Goal: Task Accomplishment & Management: Use online tool/utility

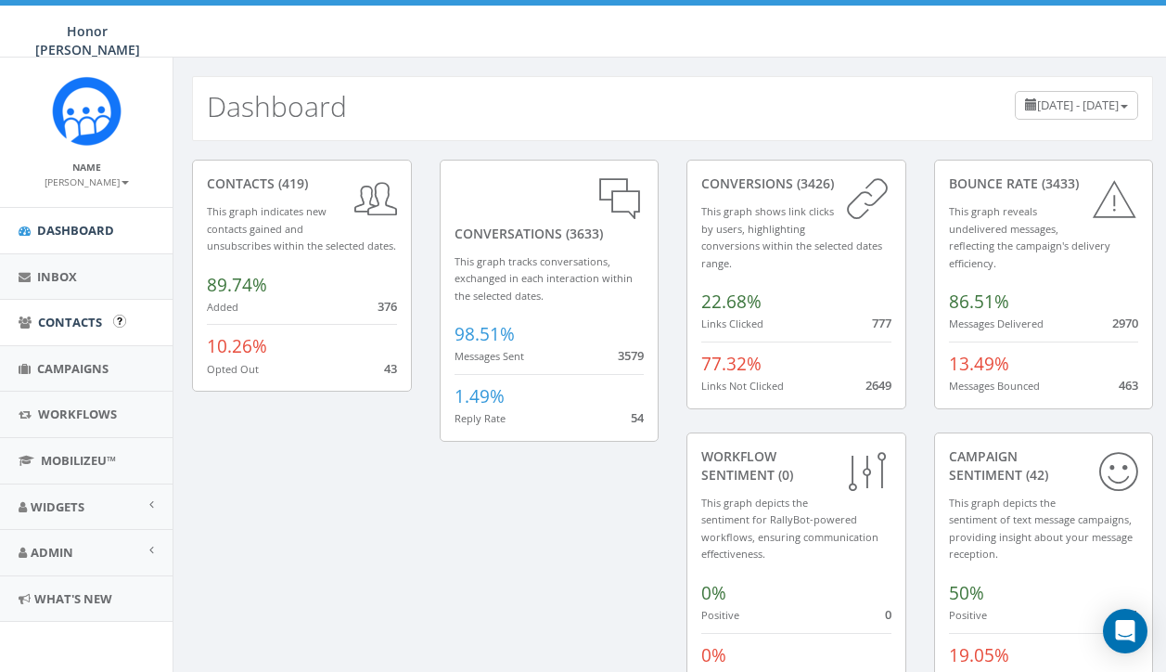
click at [83, 324] on span "Contacts" at bounding box center [70, 322] width 64 height 17
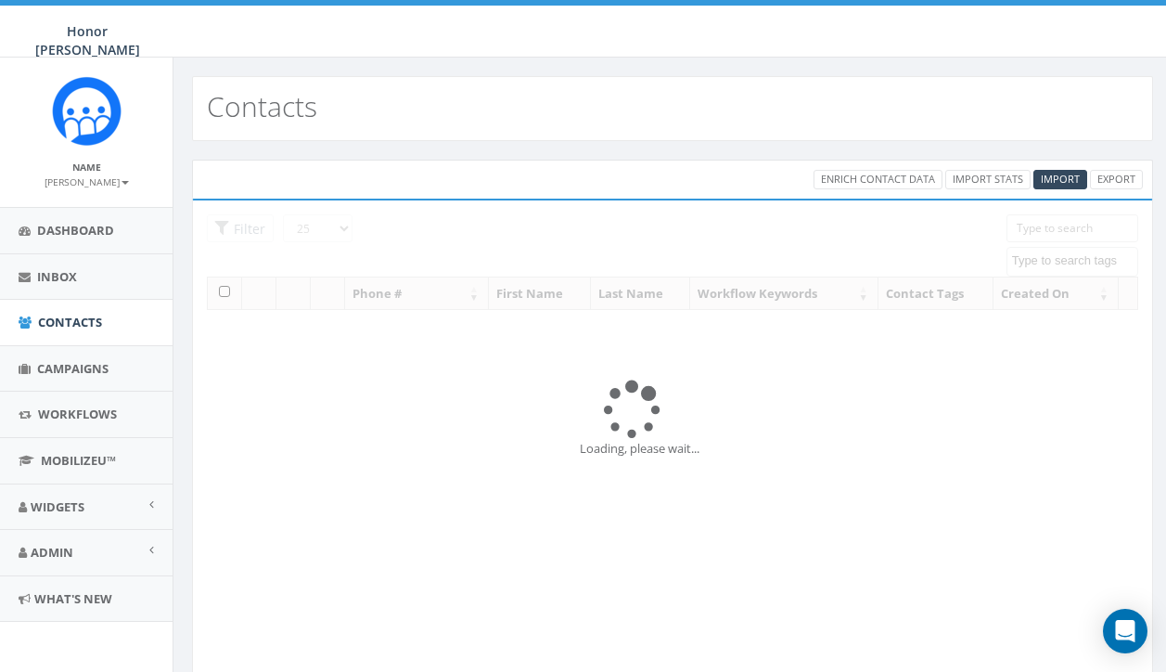
select select
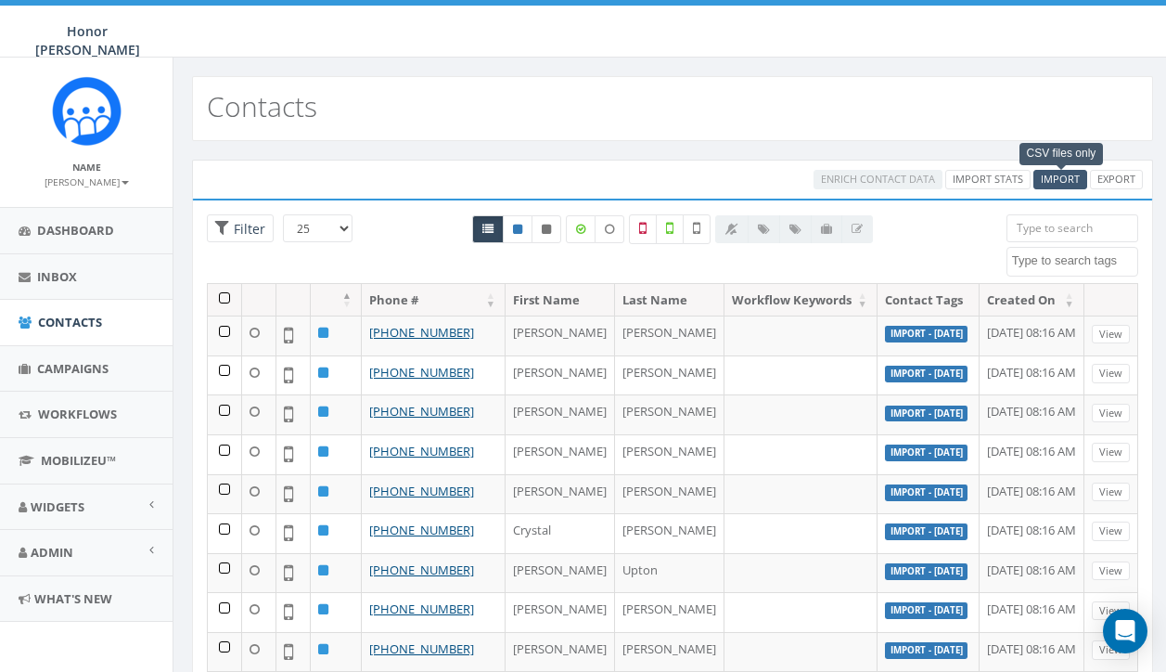
click at [1067, 178] on span "Import" at bounding box center [1060, 179] width 39 height 14
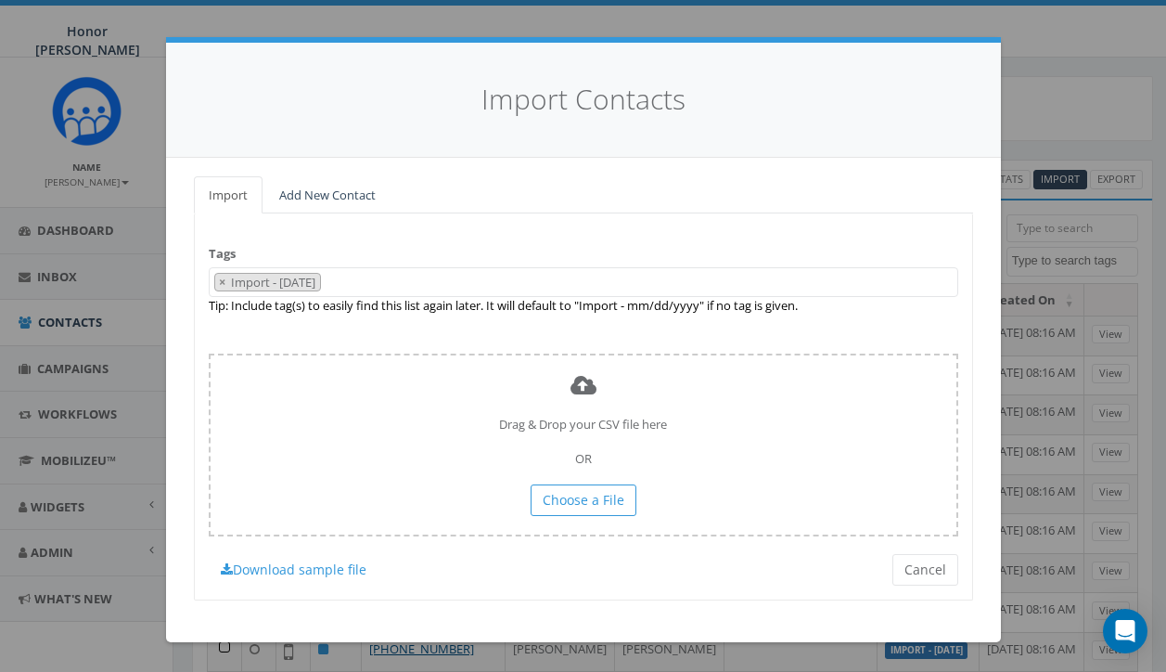
click at [368, 274] on span "× Import - 10/13/2025" at bounding box center [584, 282] width 750 height 31
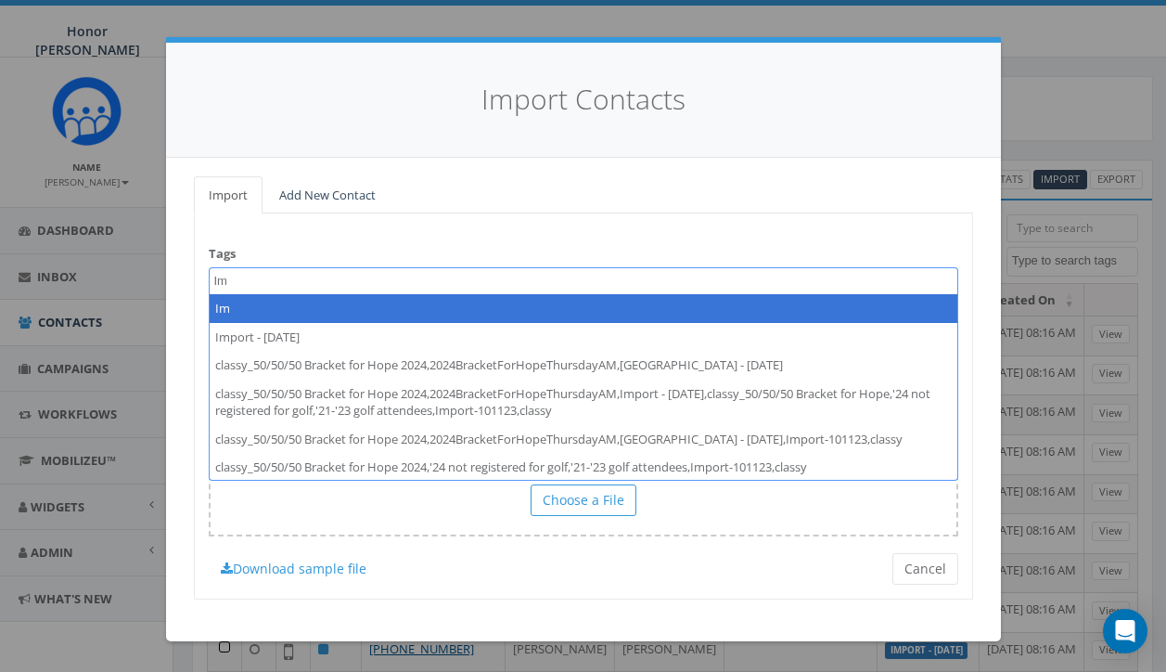
type textarea "I"
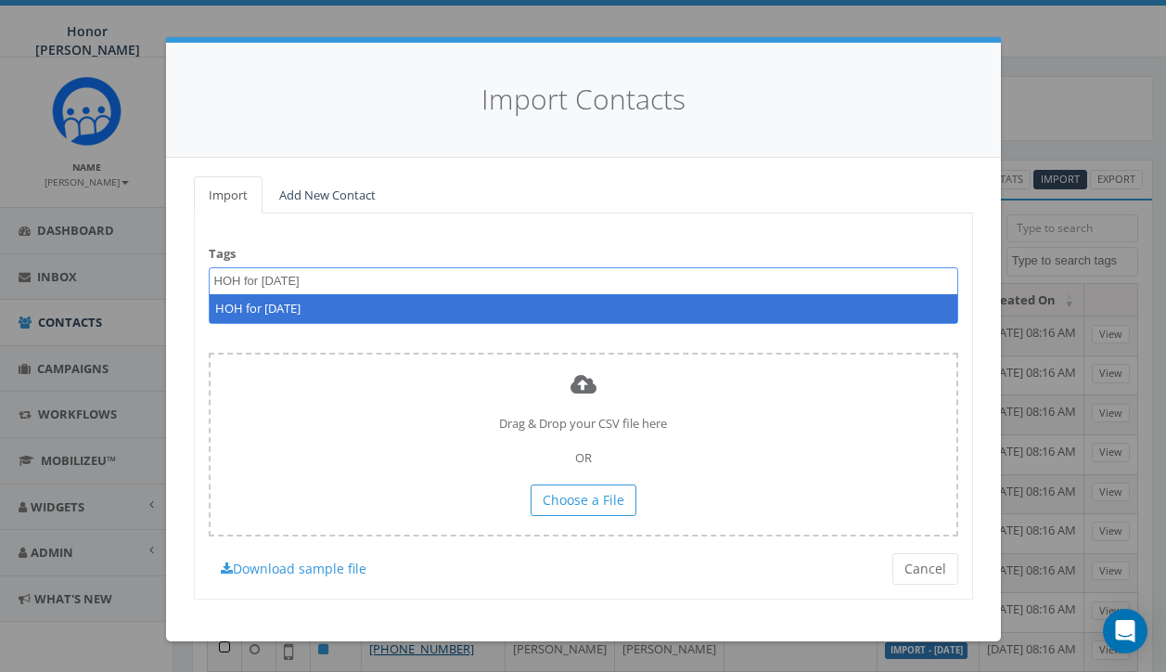
type textarea "HOH for [DATE]"
select select "HOH for [DATE]"
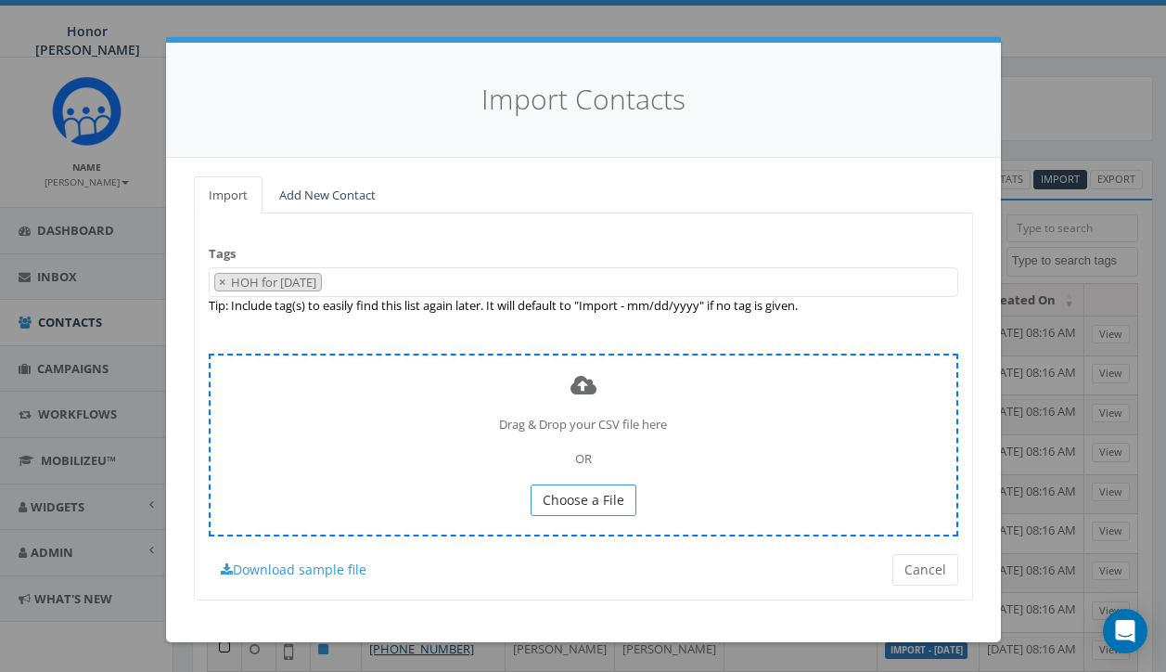
click at [603, 491] on span "Choose a File" at bounding box center [584, 500] width 82 height 18
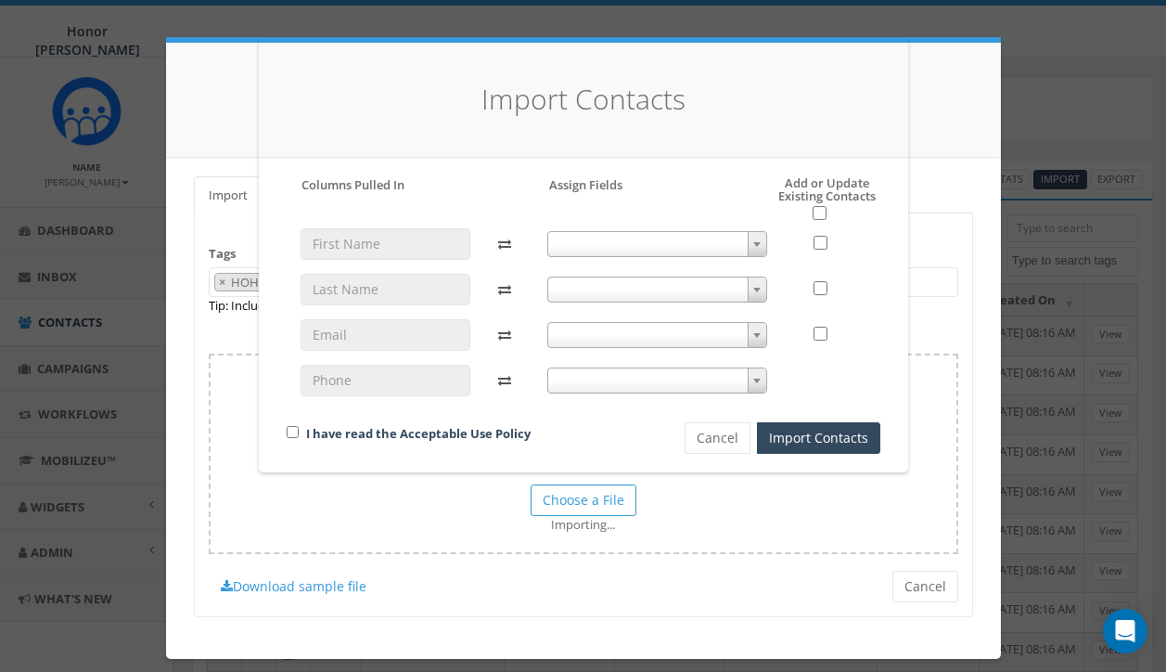
click at [698, 233] on span at bounding box center [657, 244] width 220 height 26
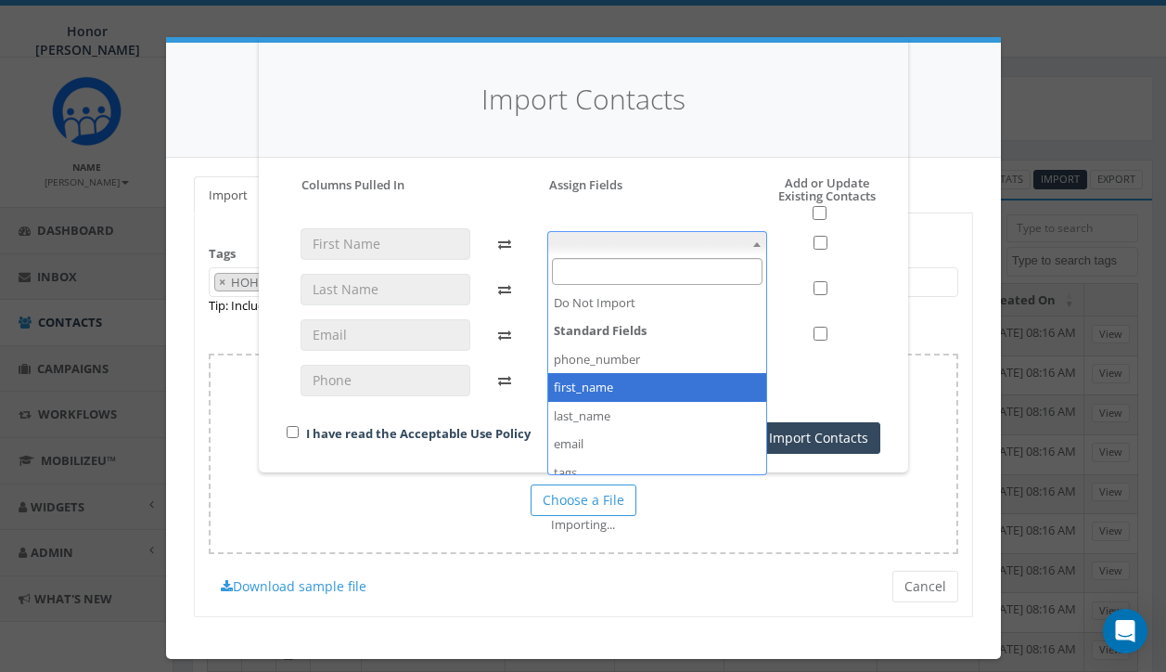
select select "first_name"
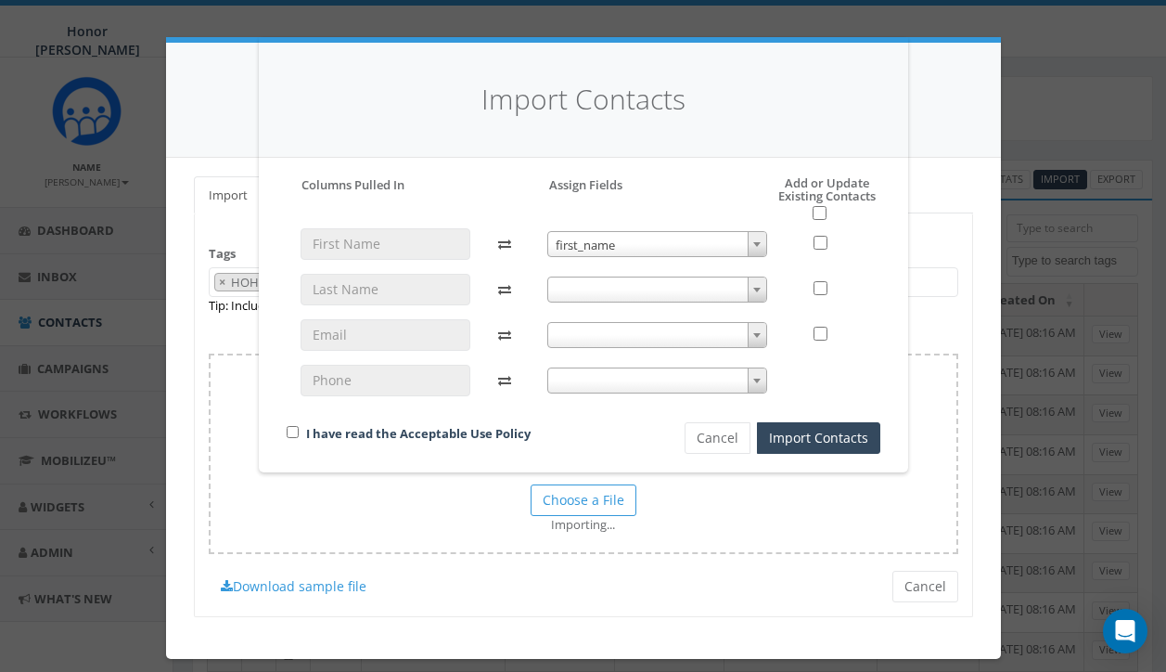
click at [618, 286] on span at bounding box center [657, 289] width 220 height 26
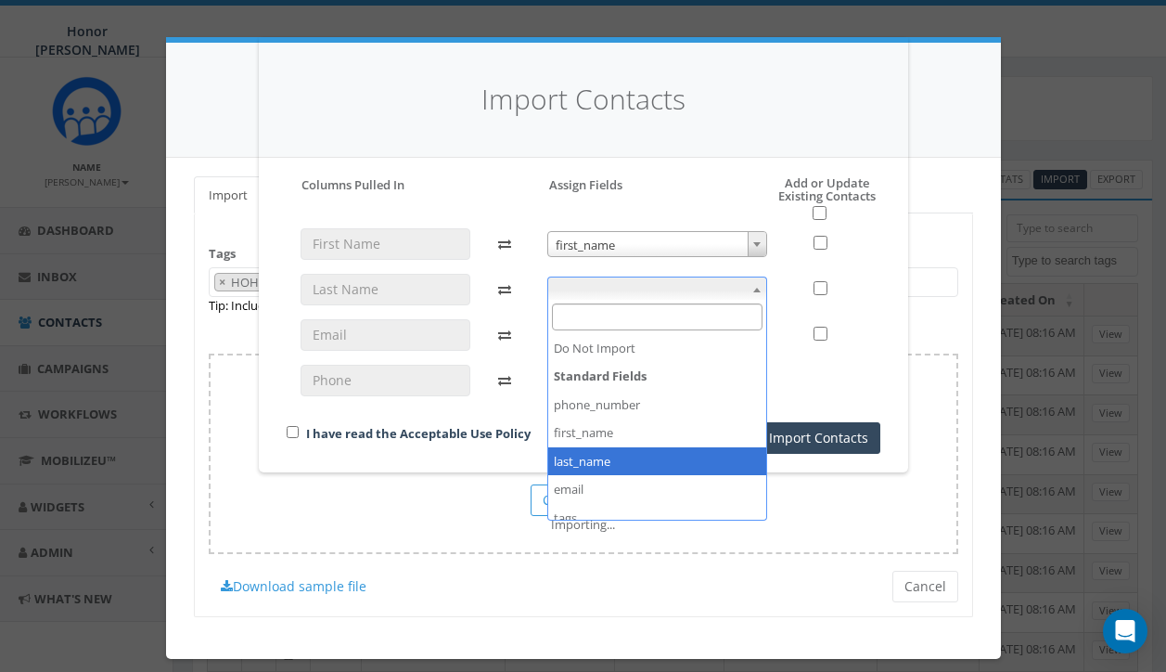
select select "last_name"
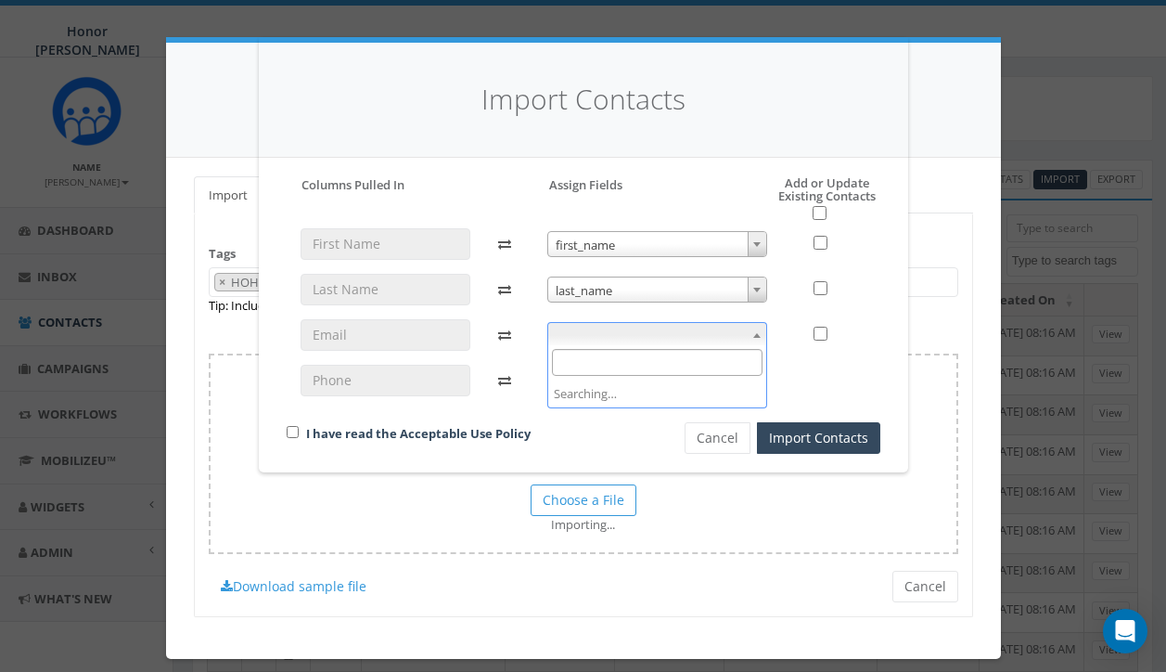
click at [606, 333] on span at bounding box center [657, 335] width 220 height 26
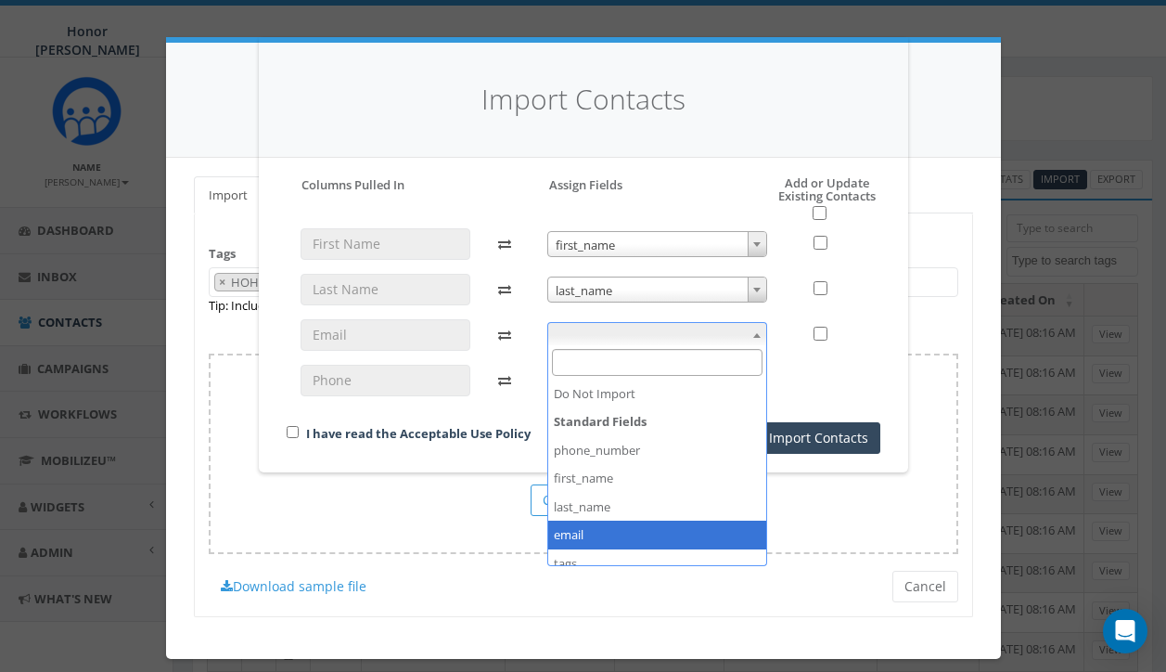
select select "email"
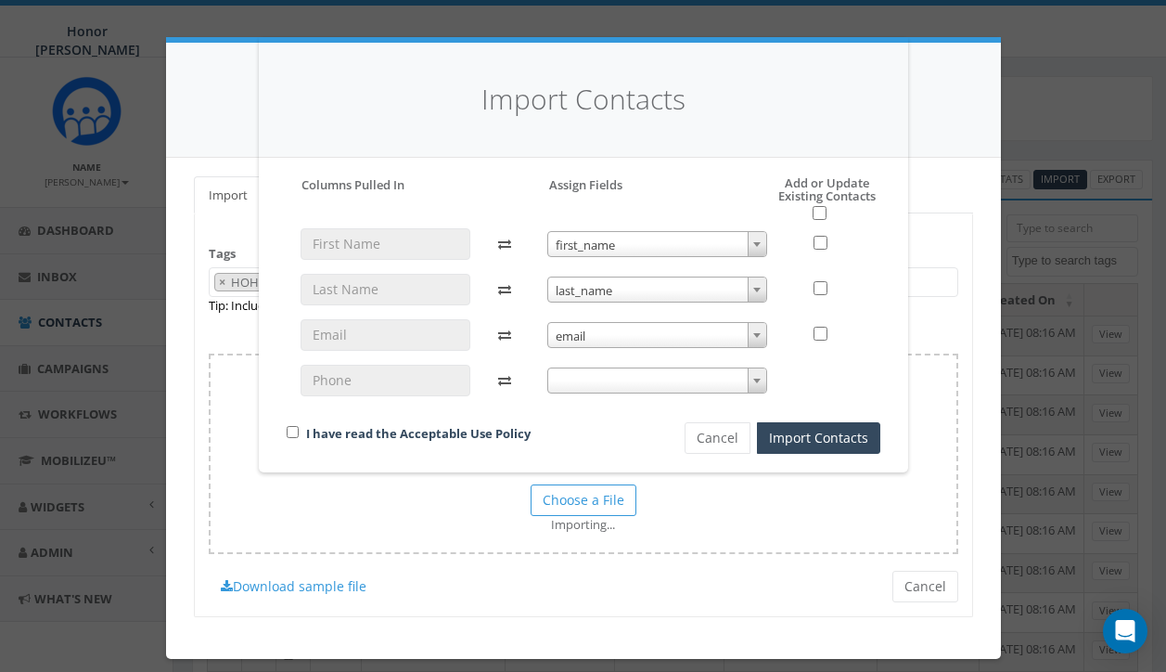
click at [596, 381] on span at bounding box center [657, 380] width 220 height 26
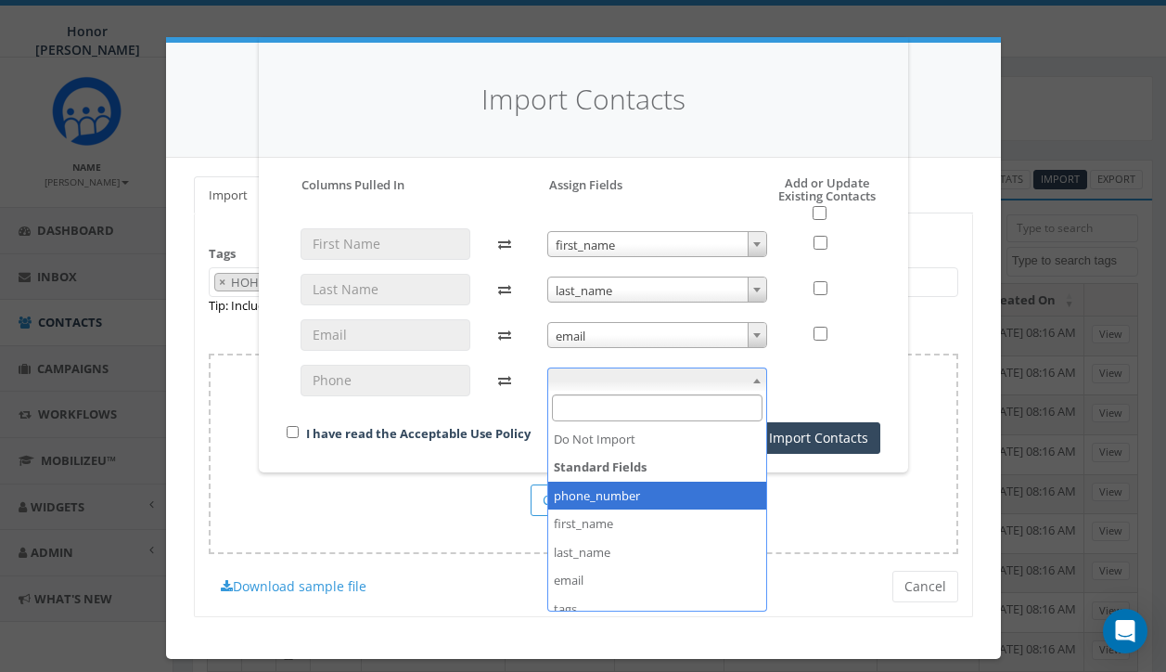
select select "phone_number"
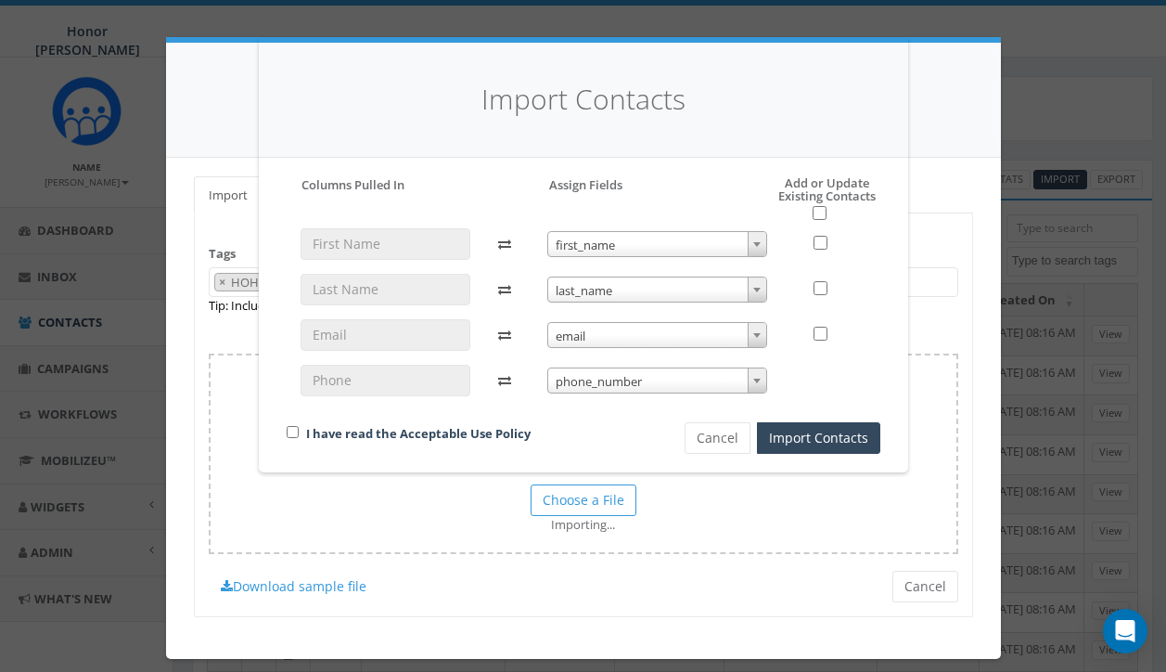
click at [289, 433] on input "checkbox" at bounding box center [293, 432] width 12 height 12
checkbox input "true"
click at [814, 215] on input "checkbox" at bounding box center [820, 213] width 14 height 14
checkbox input "true"
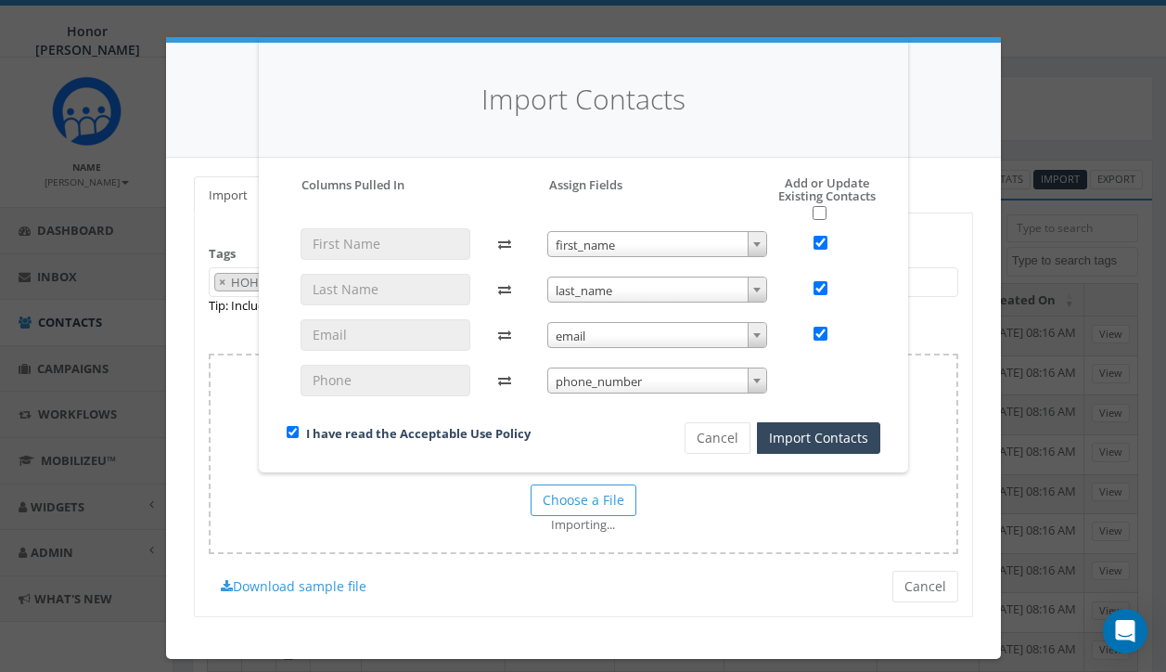
checkbox input "true"
click at [836, 437] on button "Import Contacts" at bounding box center [818, 438] width 123 height 32
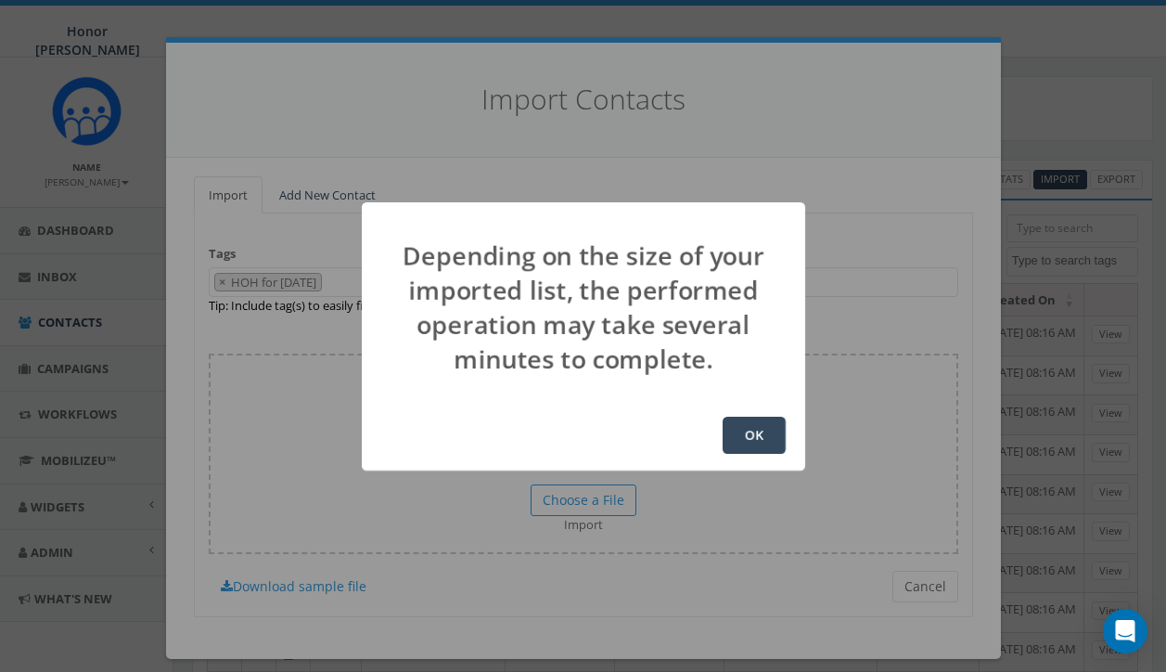
click at [760, 436] on button "OK" at bounding box center [754, 435] width 63 height 37
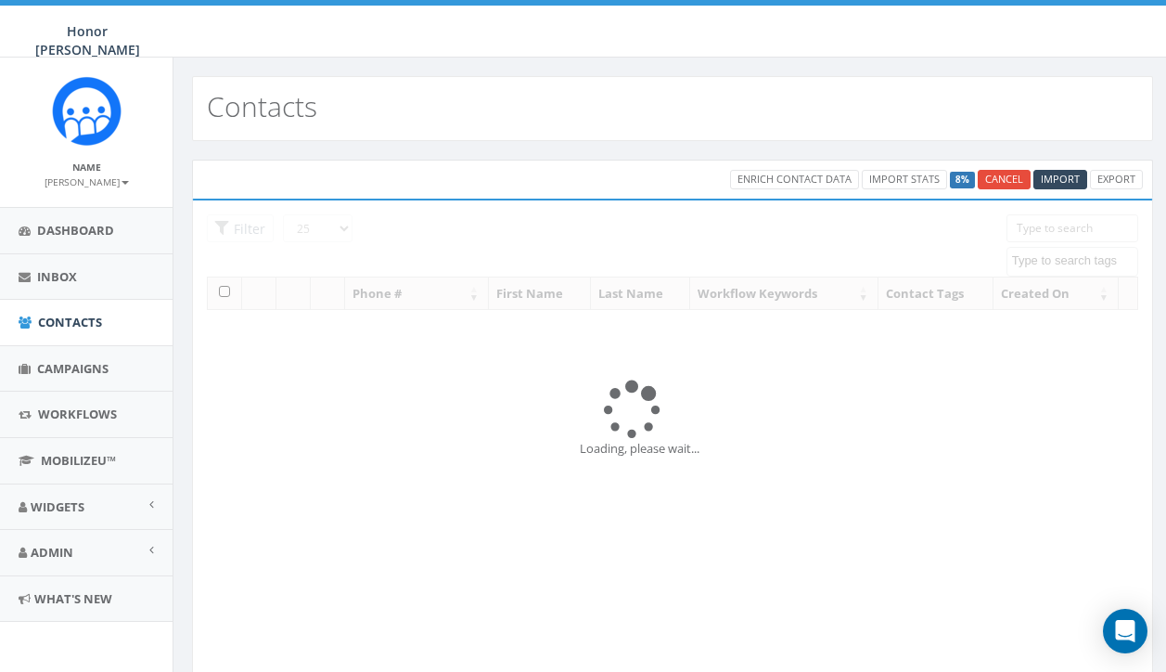
select select
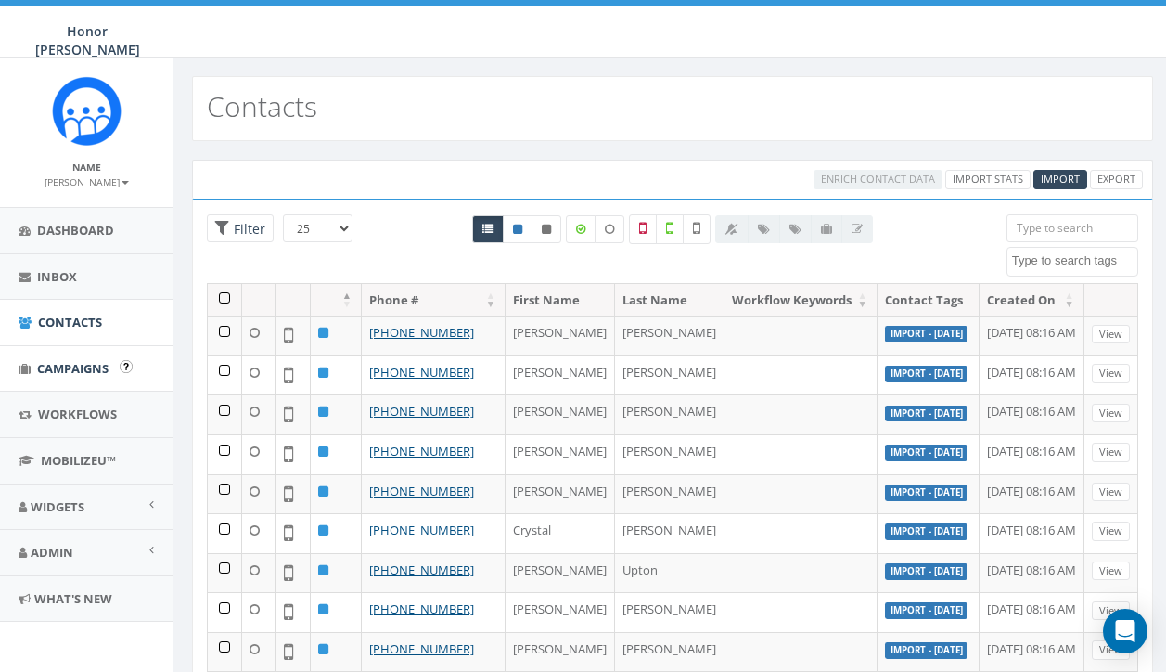
click at [80, 361] on span "Campaigns" at bounding box center [72, 368] width 71 height 17
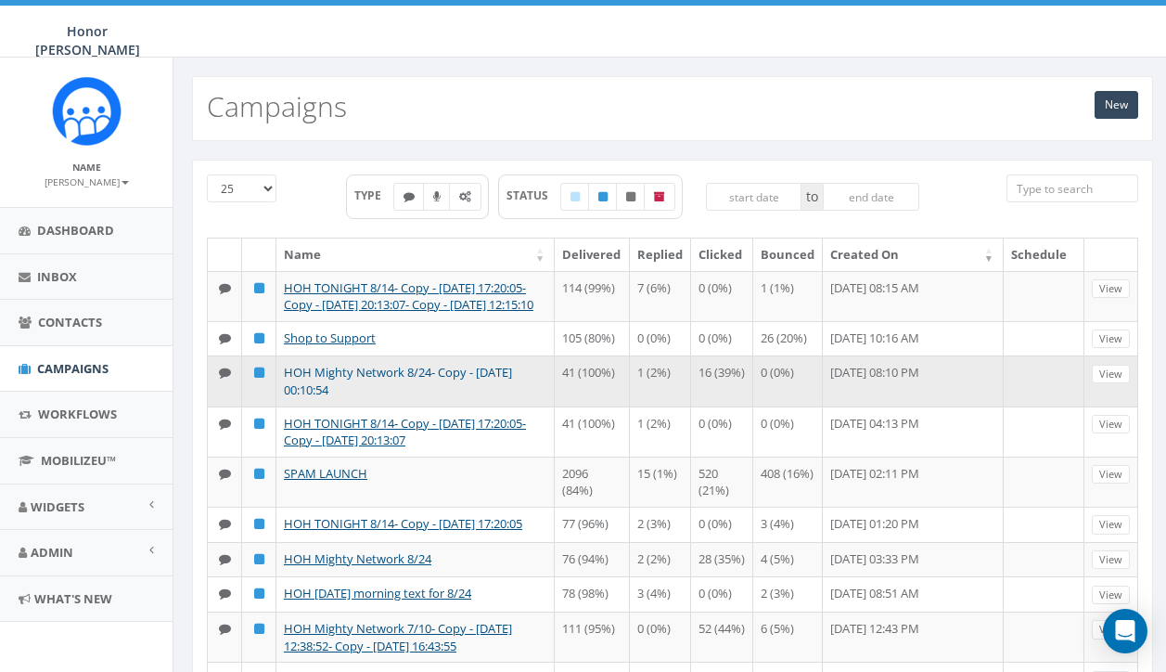
click at [438, 398] on link "HOH Mighty Network 8/24- Copy - 2025-09-15 00:10:54" at bounding box center [398, 381] width 228 height 34
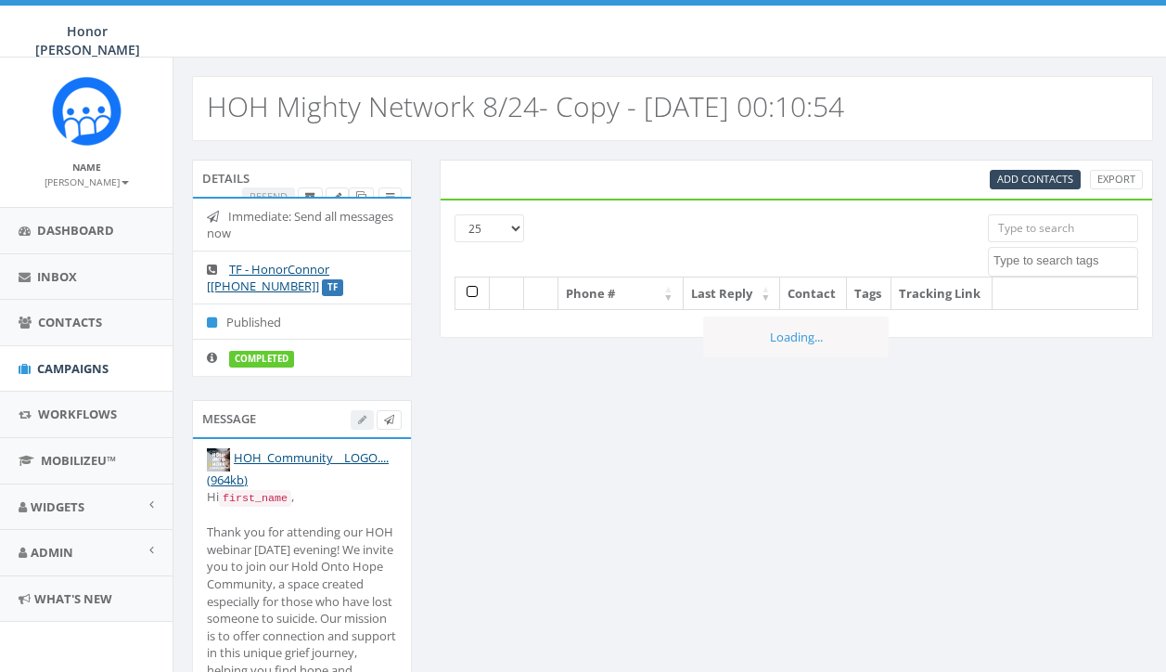
select select
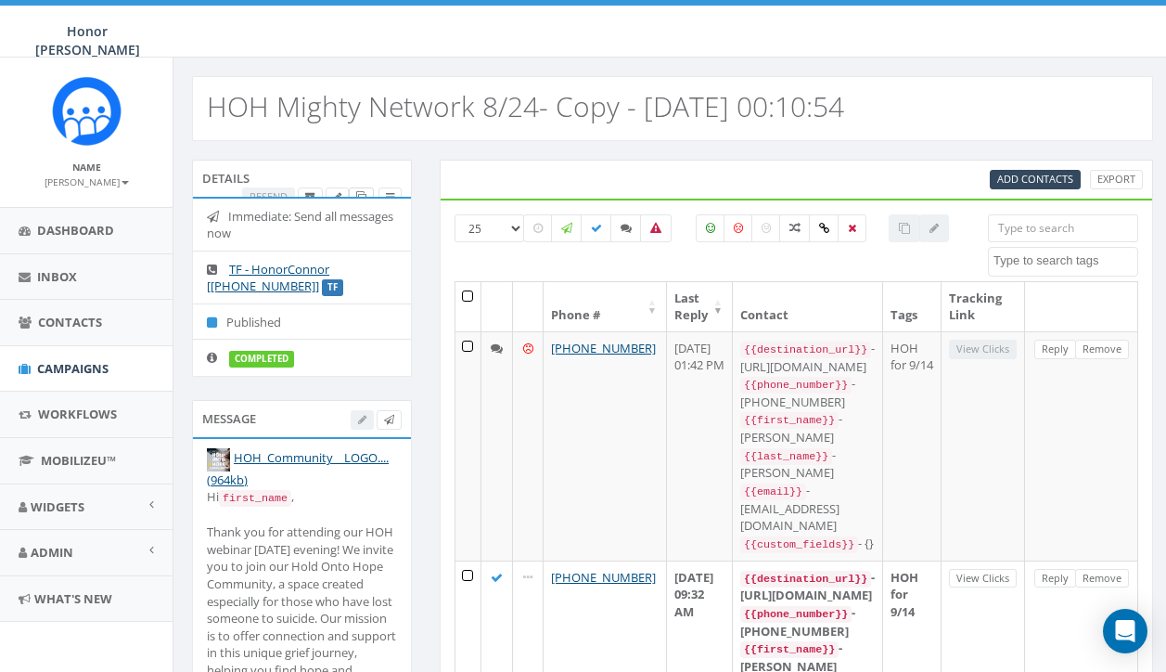
click at [358, 187] on link at bounding box center [361, 196] width 25 height 19
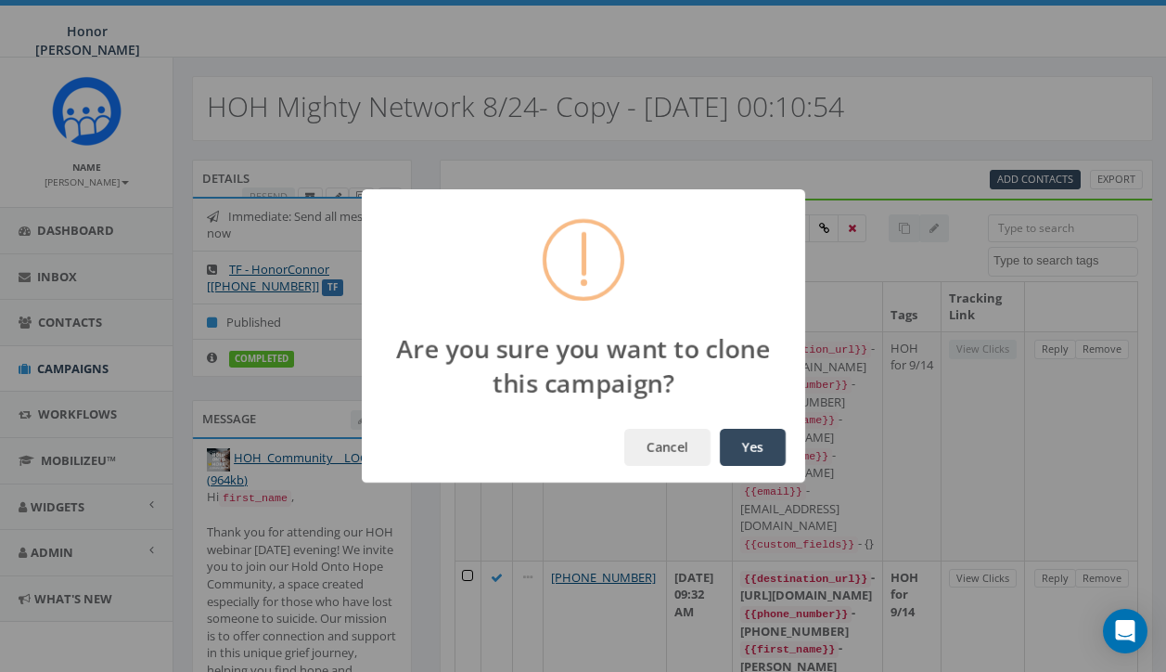
click at [761, 444] on button "Yes" at bounding box center [753, 447] width 66 height 37
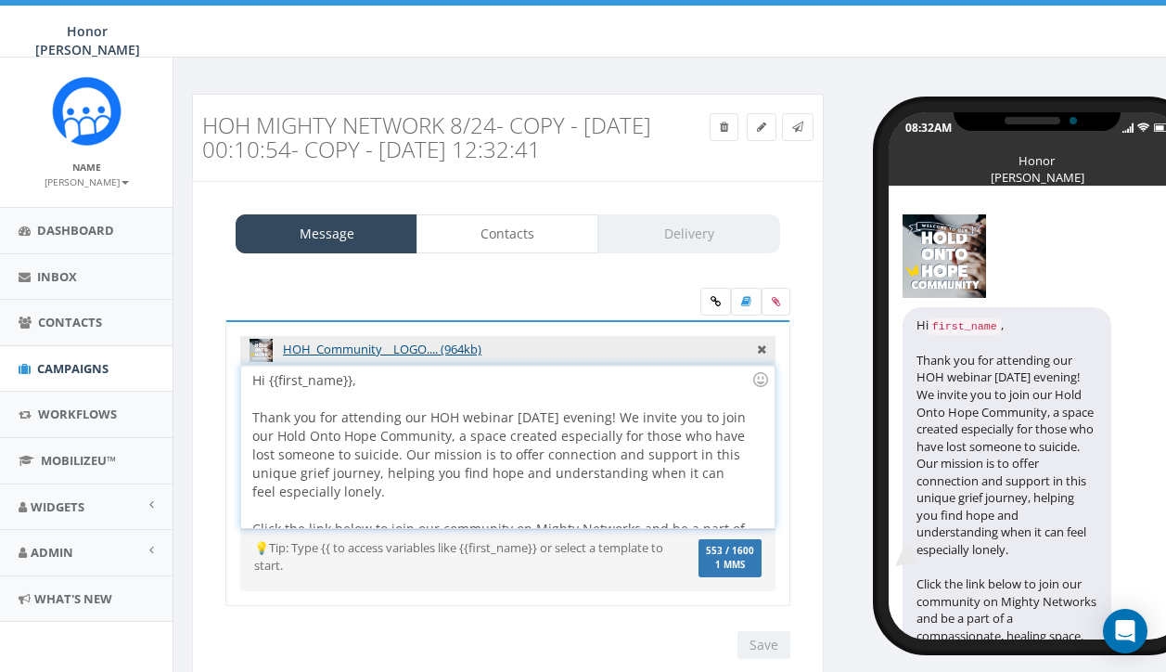
click at [565, 417] on div "Hi {{first_name}}, Thank you for attending our HOH webinar yesterday evening! W…" at bounding box center [507, 446] width 532 height 162
click at [556, 469] on div "Hi {{first_name}}, Thank you for attending our HOH webinar Thursday evening! We…" at bounding box center [507, 446] width 532 height 162
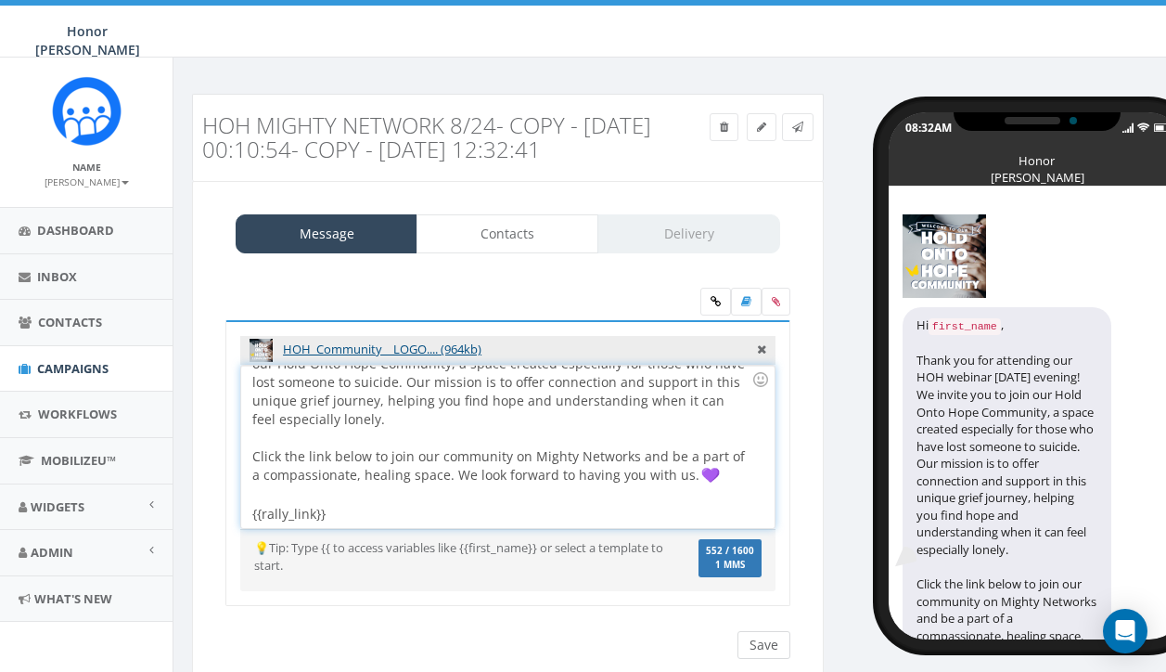
click at [754, 638] on input "Save" at bounding box center [763, 645] width 53 height 28
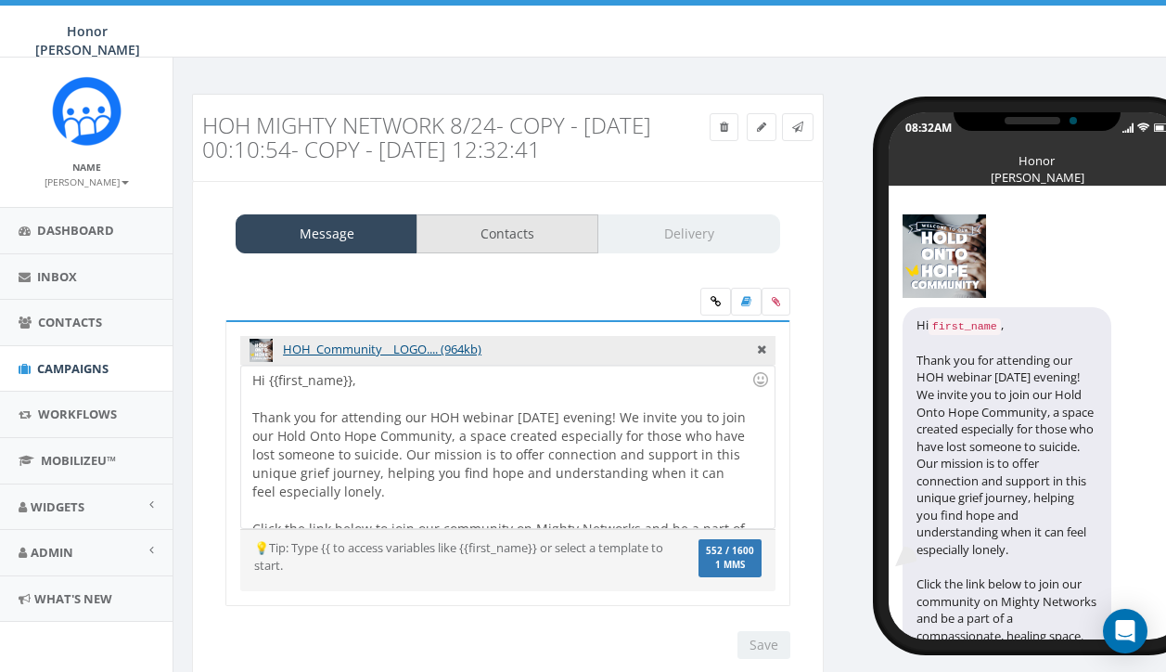
scroll to position [-1, 0]
click at [504, 214] on link "Contacts" at bounding box center [508, 233] width 182 height 39
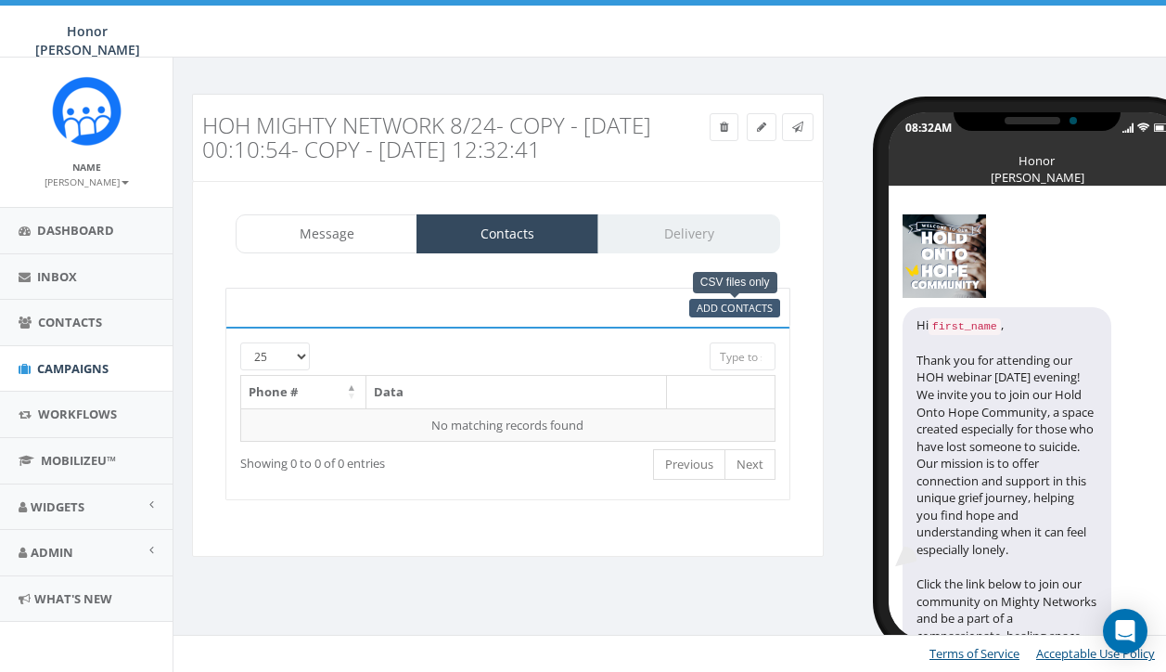
click at [734, 311] on span "Add Contacts" at bounding box center [735, 308] width 76 height 14
select select
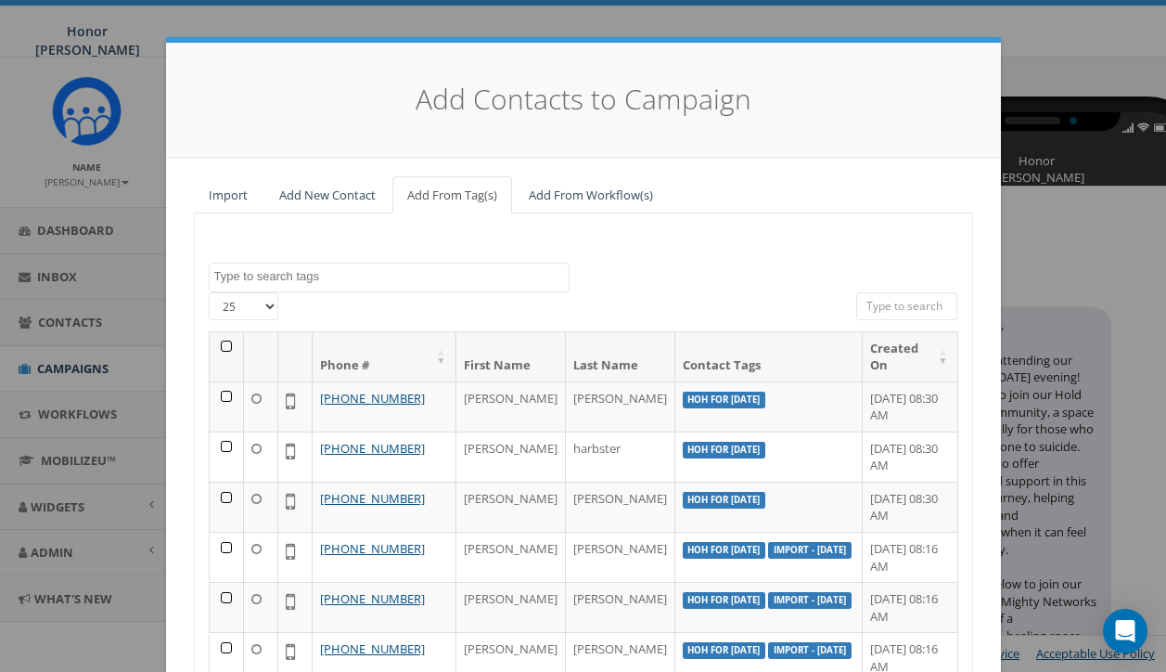
click at [247, 191] on link "Import" at bounding box center [228, 195] width 69 height 38
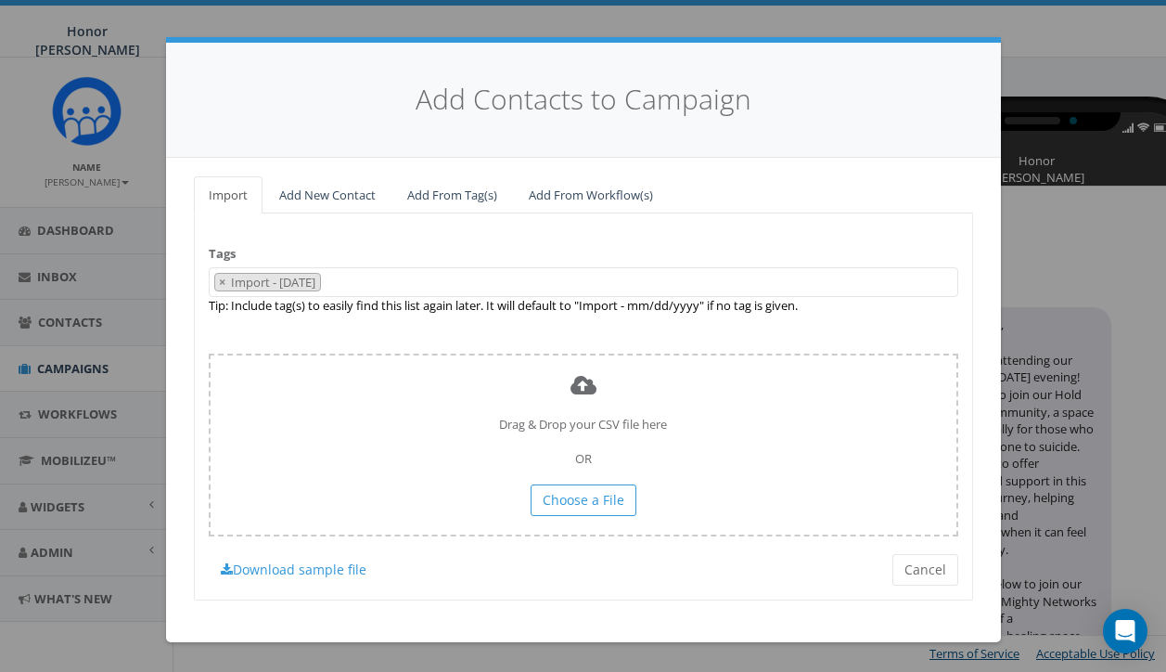
click at [325, 187] on link "Add New Contact" at bounding box center [327, 195] width 126 height 38
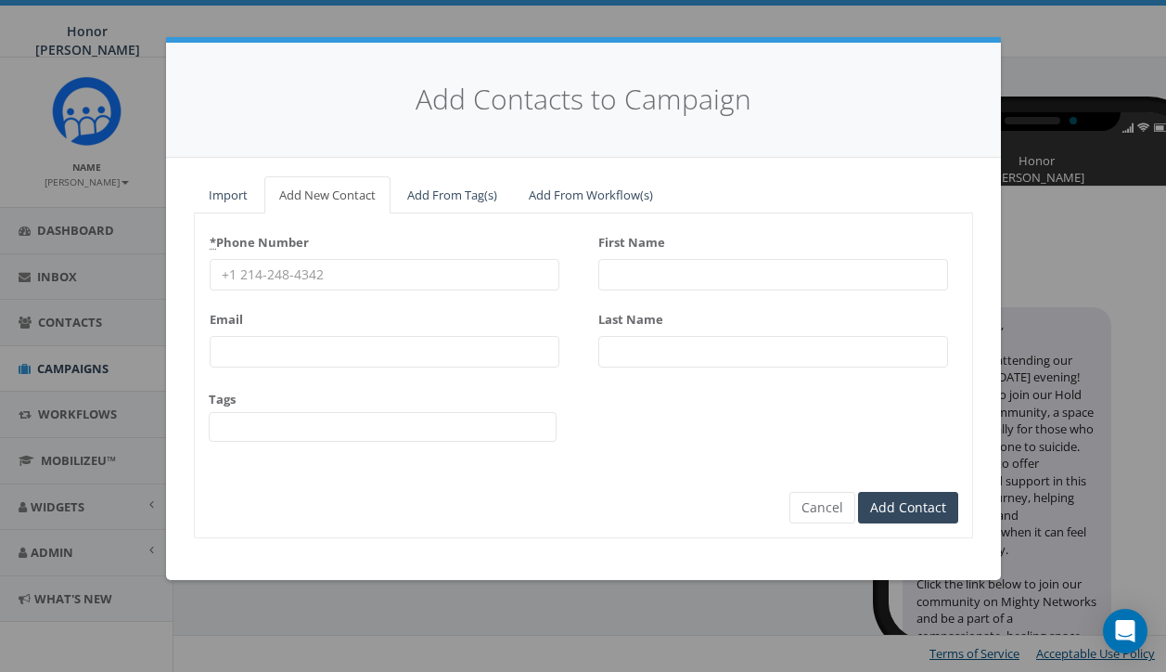
click at [452, 189] on link "Add From Tag(s)" at bounding box center [452, 195] width 120 height 38
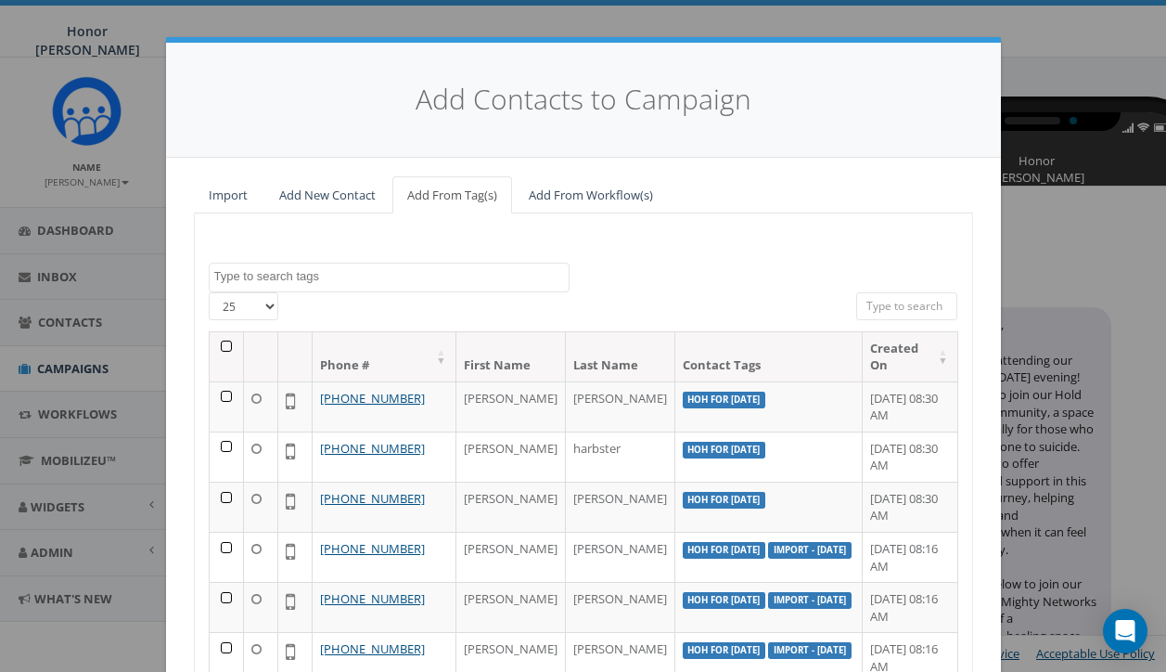
click at [397, 274] on textarea "Search" at bounding box center [391, 276] width 354 height 17
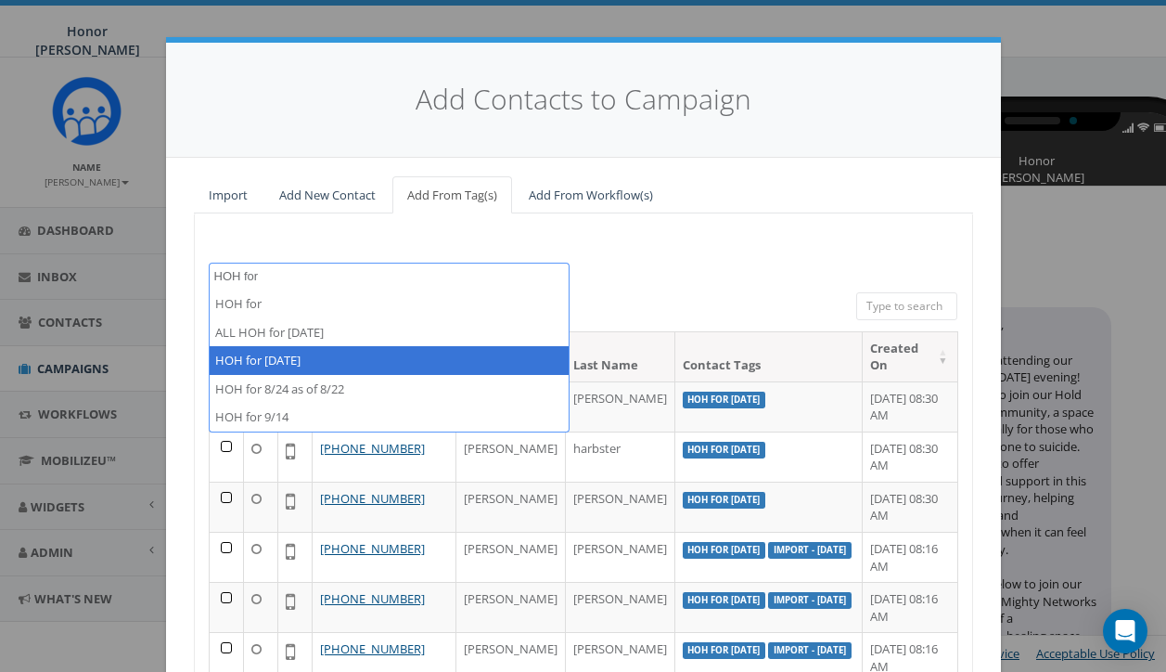
type textarea "HOH for"
select select "HOH for [DATE]"
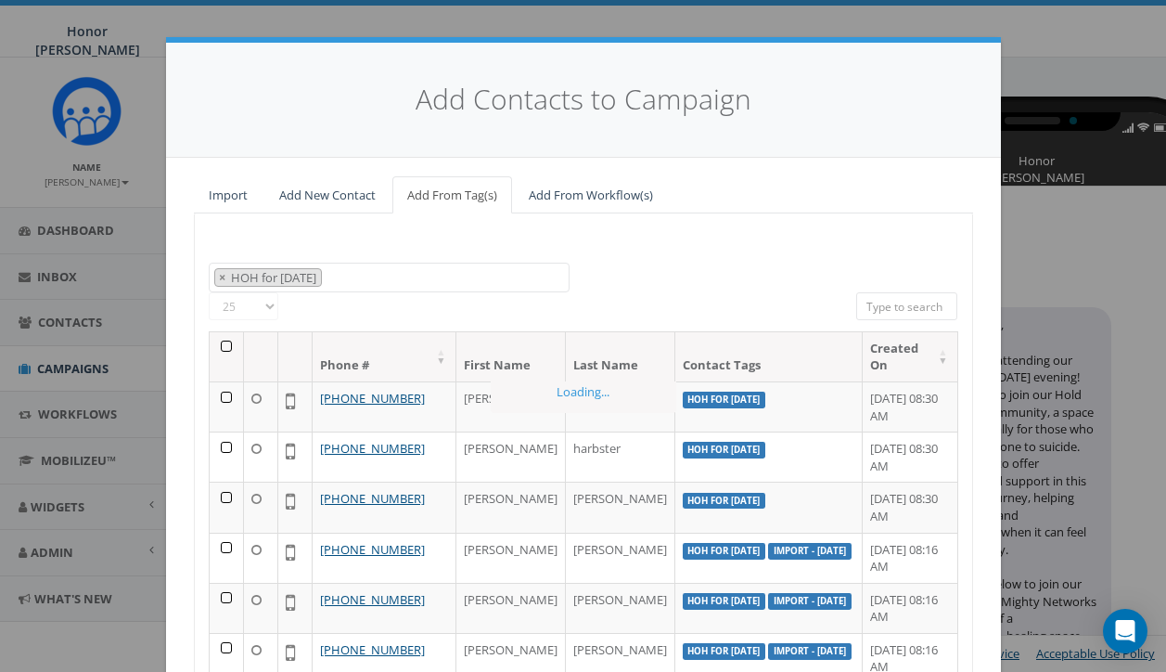
scroll to position [3189, 0]
click at [224, 347] on th at bounding box center [227, 356] width 34 height 49
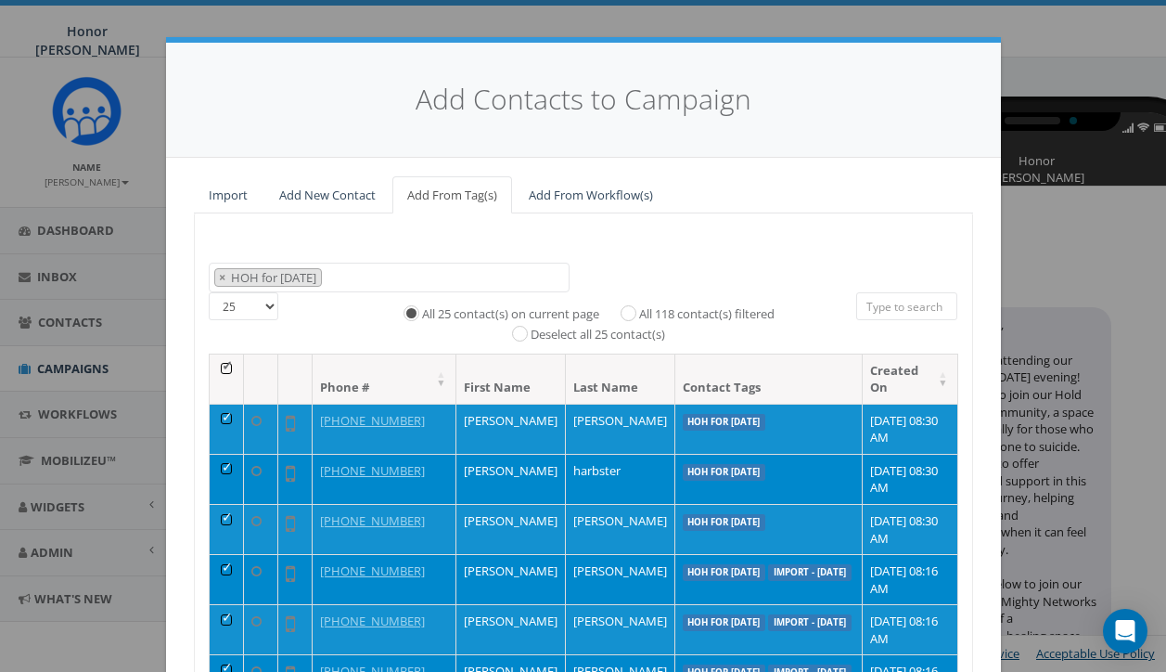
click at [639, 305] on label "All 118 contact(s) filtered" at bounding box center [706, 314] width 135 height 19
click at [627, 305] on input "All 118 contact(s) filtered" at bounding box center [633, 311] width 12 height 12
radio input "true"
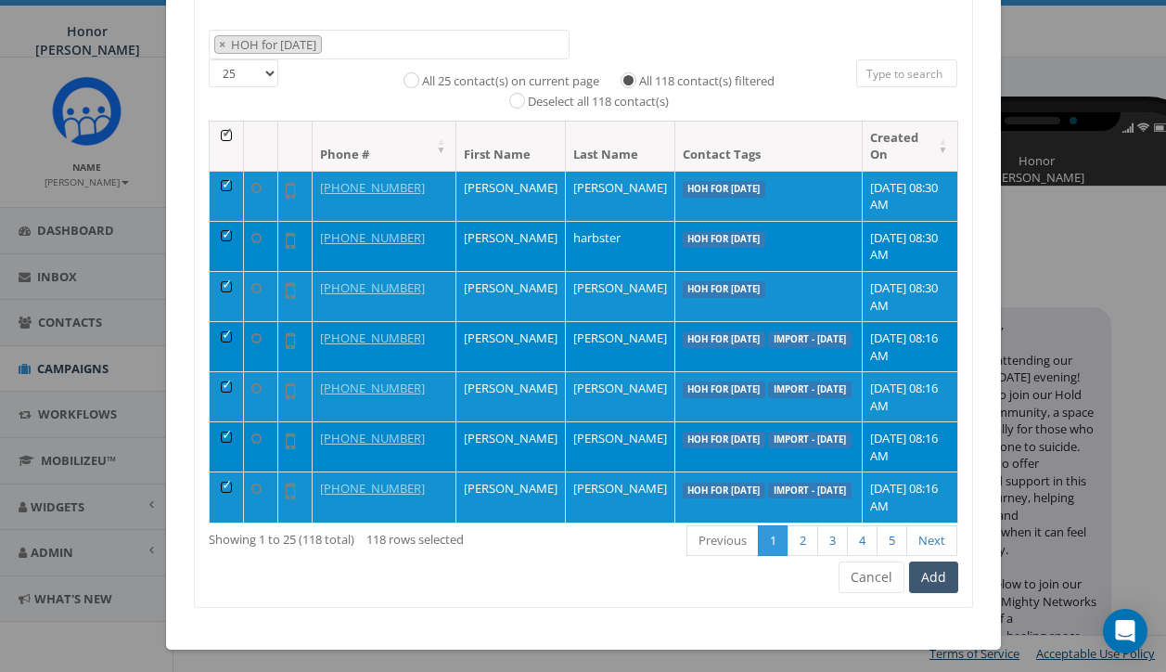
scroll to position [232, 0]
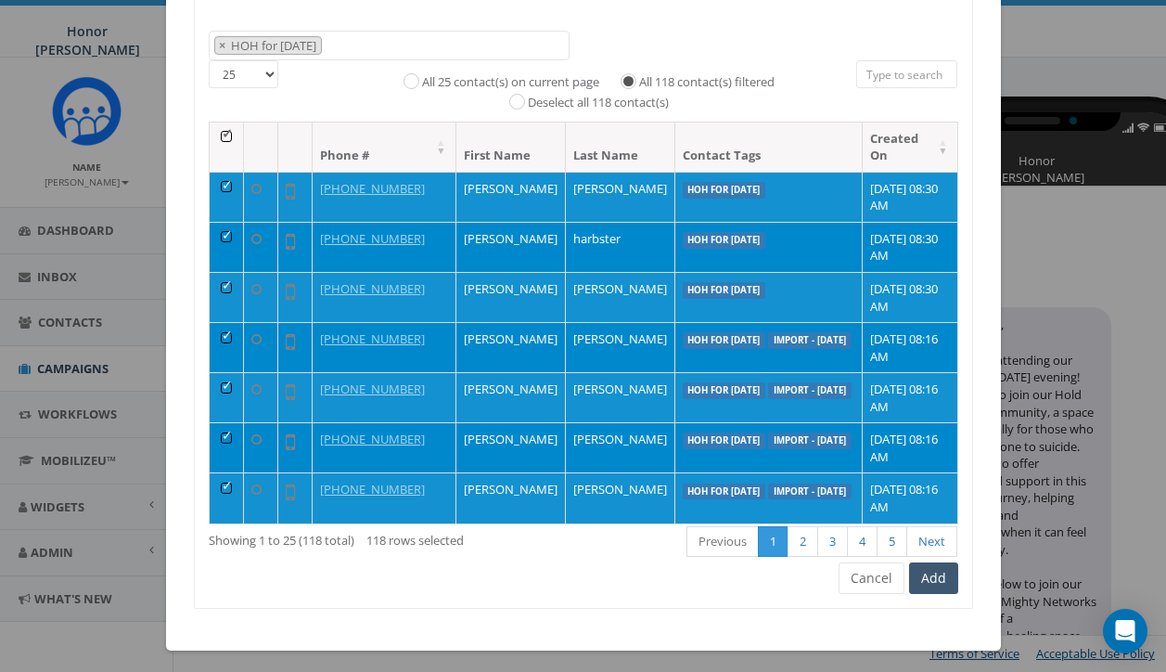
click at [942, 562] on button "Add" at bounding box center [933, 578] width 49 height 32
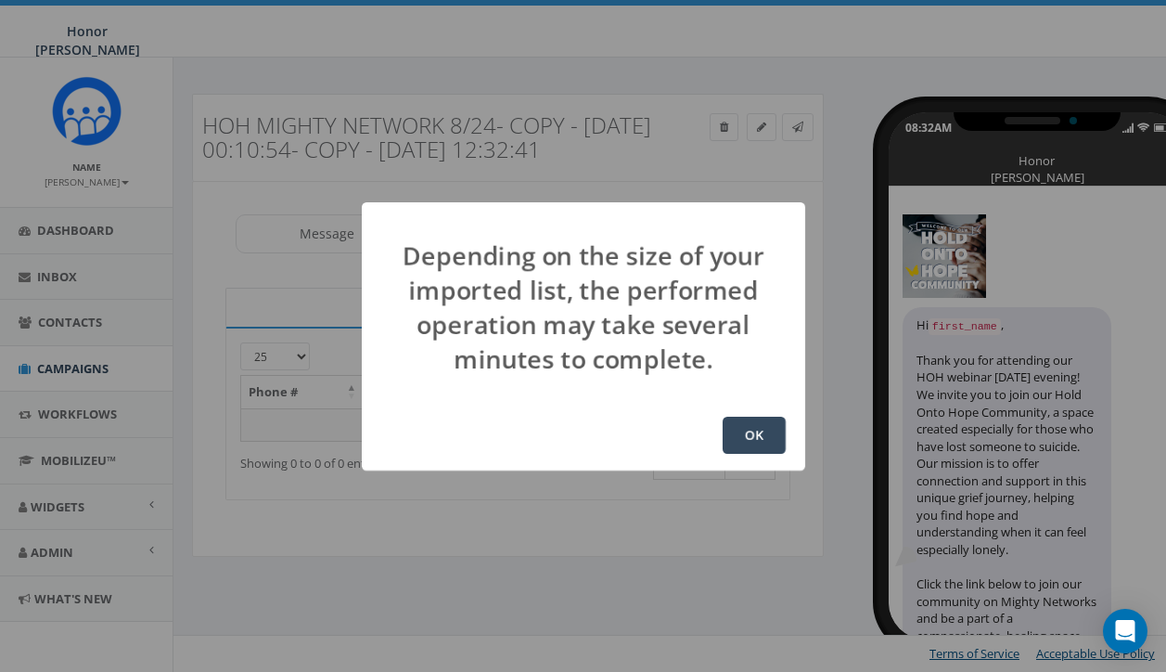
click at [768, 433] on button "OK" at bounding box center [754, 435] width 63 height 37
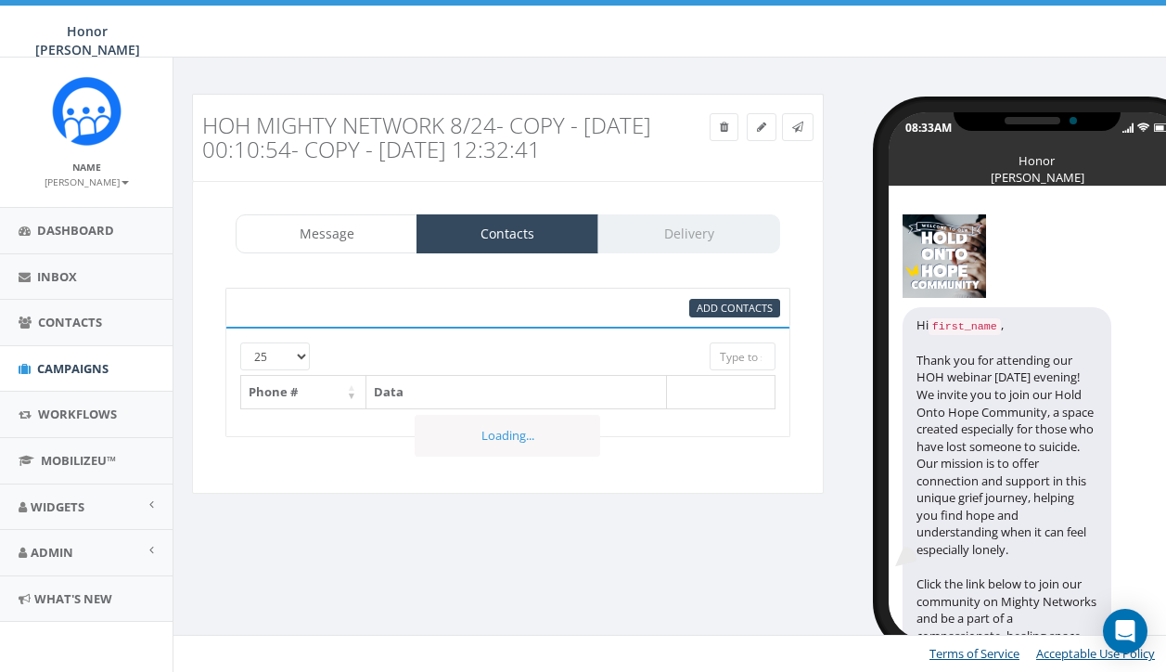
select select
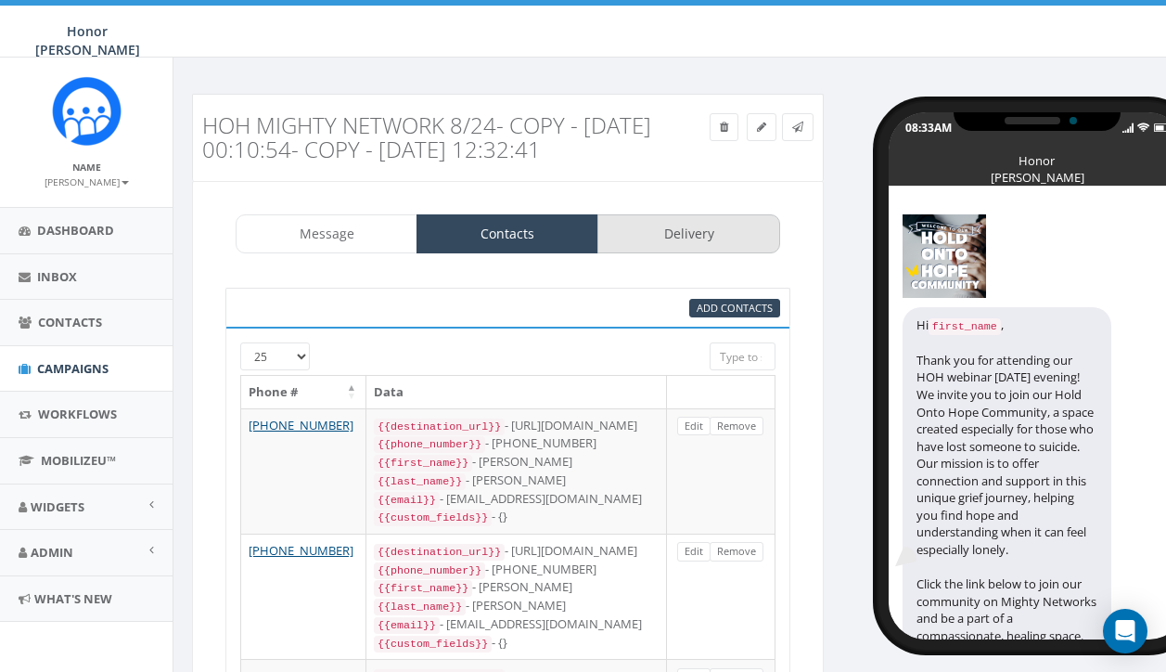
click at [695, 225] on link "Delivery" at bounding box center [688, 233] width 182 height 39
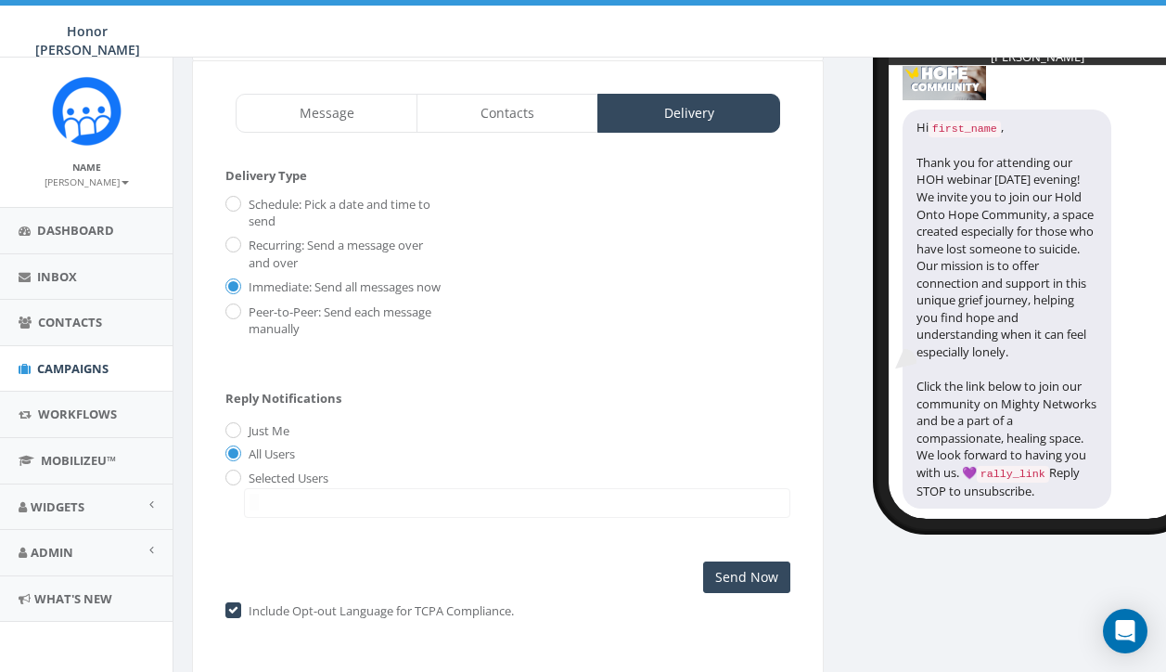
scroll to position [167, 0]
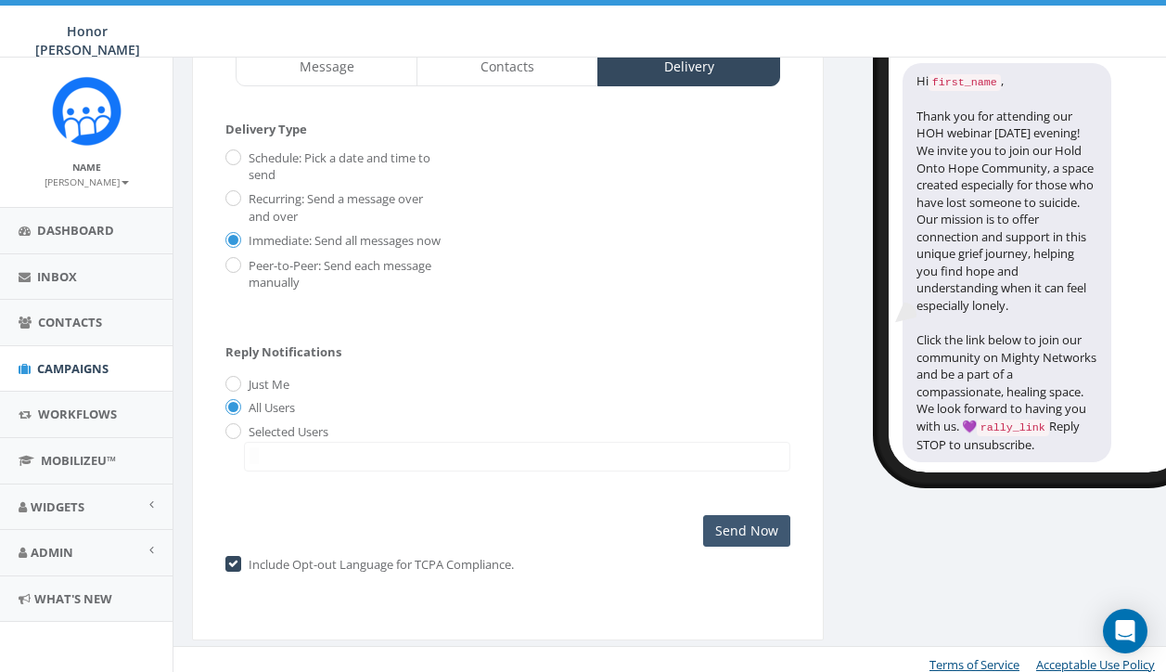
click at [763, 529] on input "Send Now" at bounding box center [746, 531] width 87 height 32
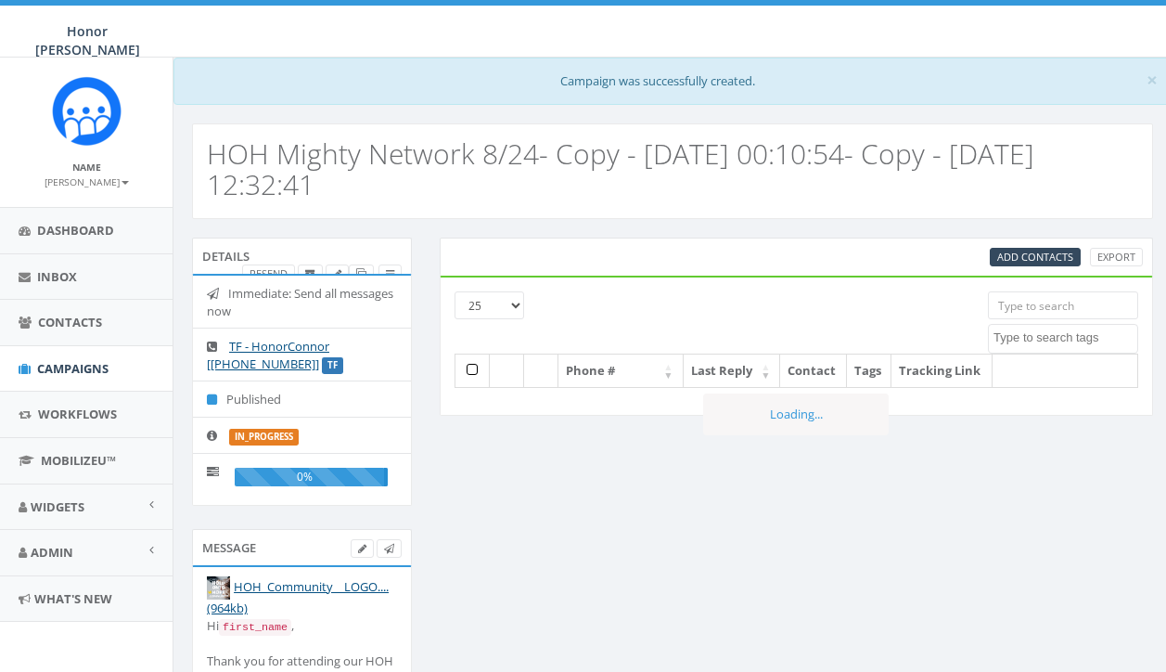
select select
